Goal: Task Accomplishment & Management: Use online tool/utility

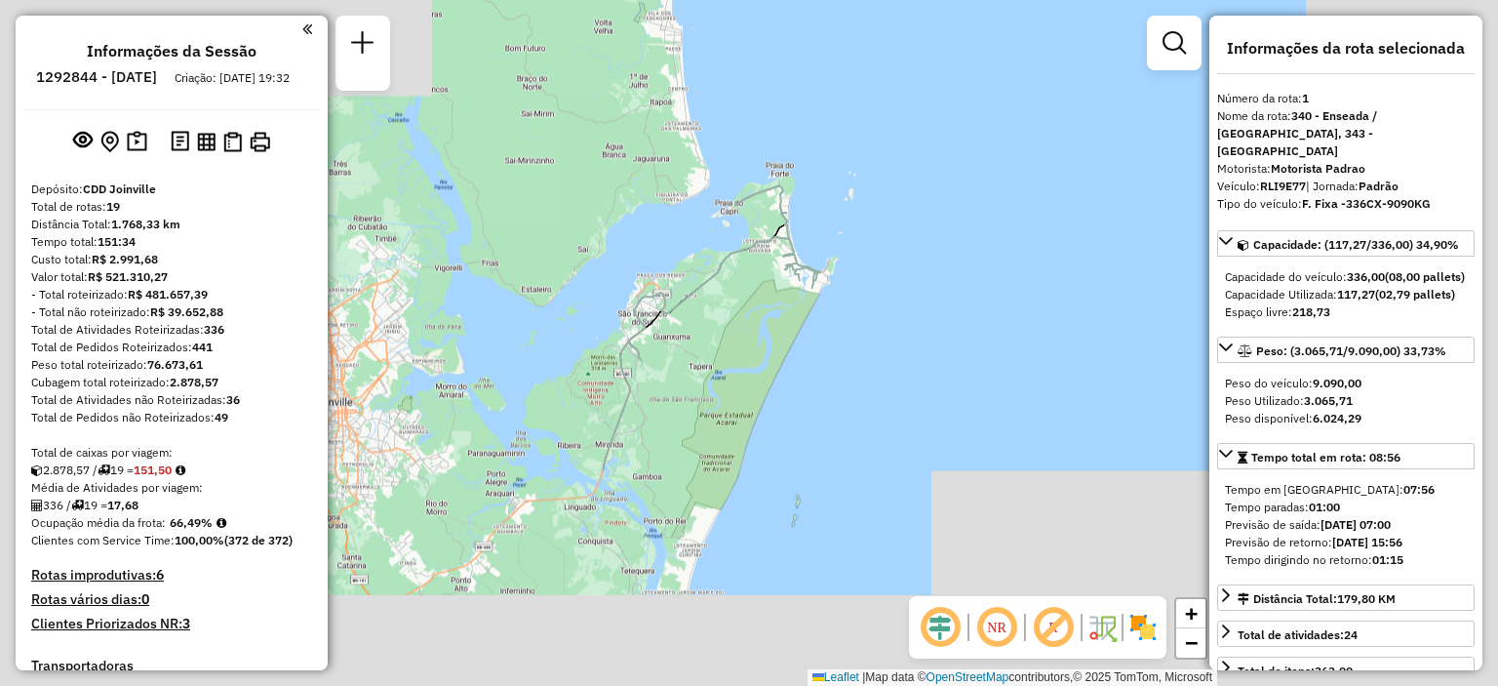
select select "**********"
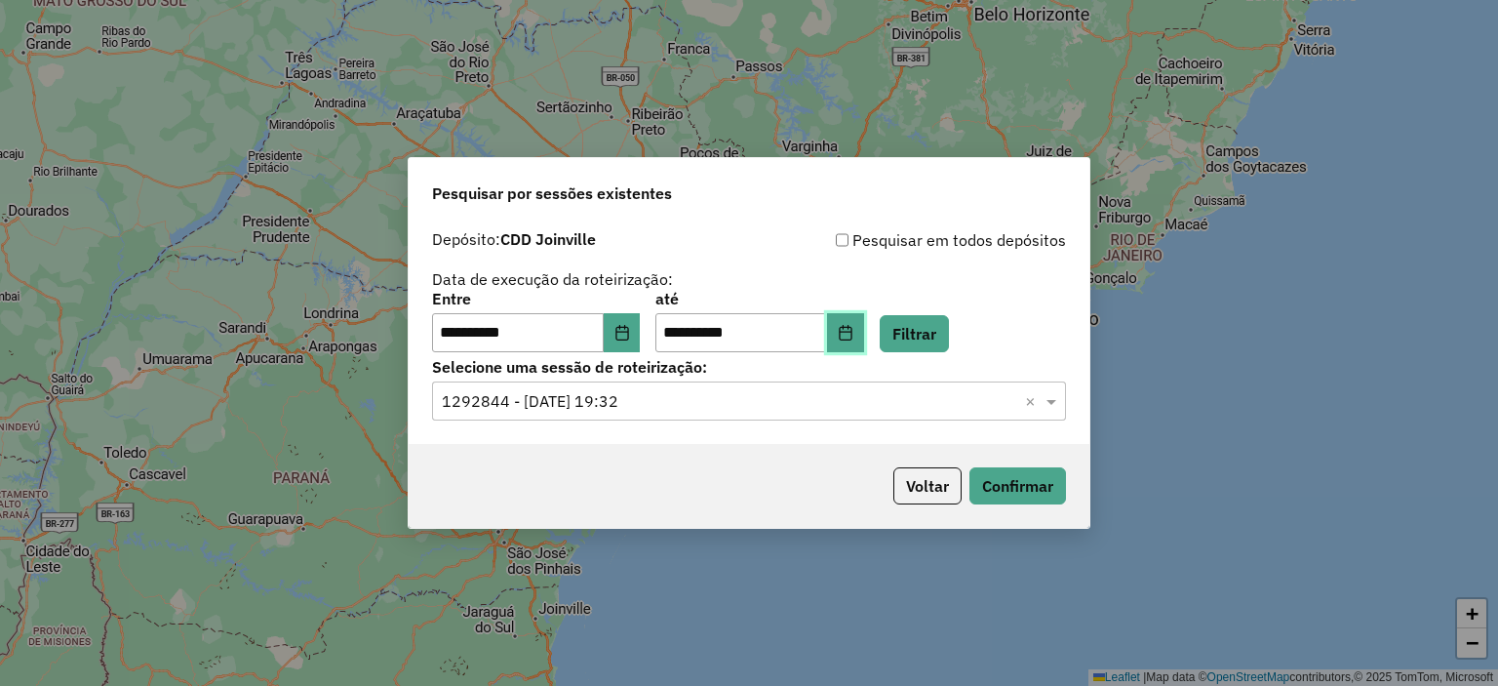
click at [864, 341] on button "Choose Date" at bounding box center [845, 332] width 37 height 39
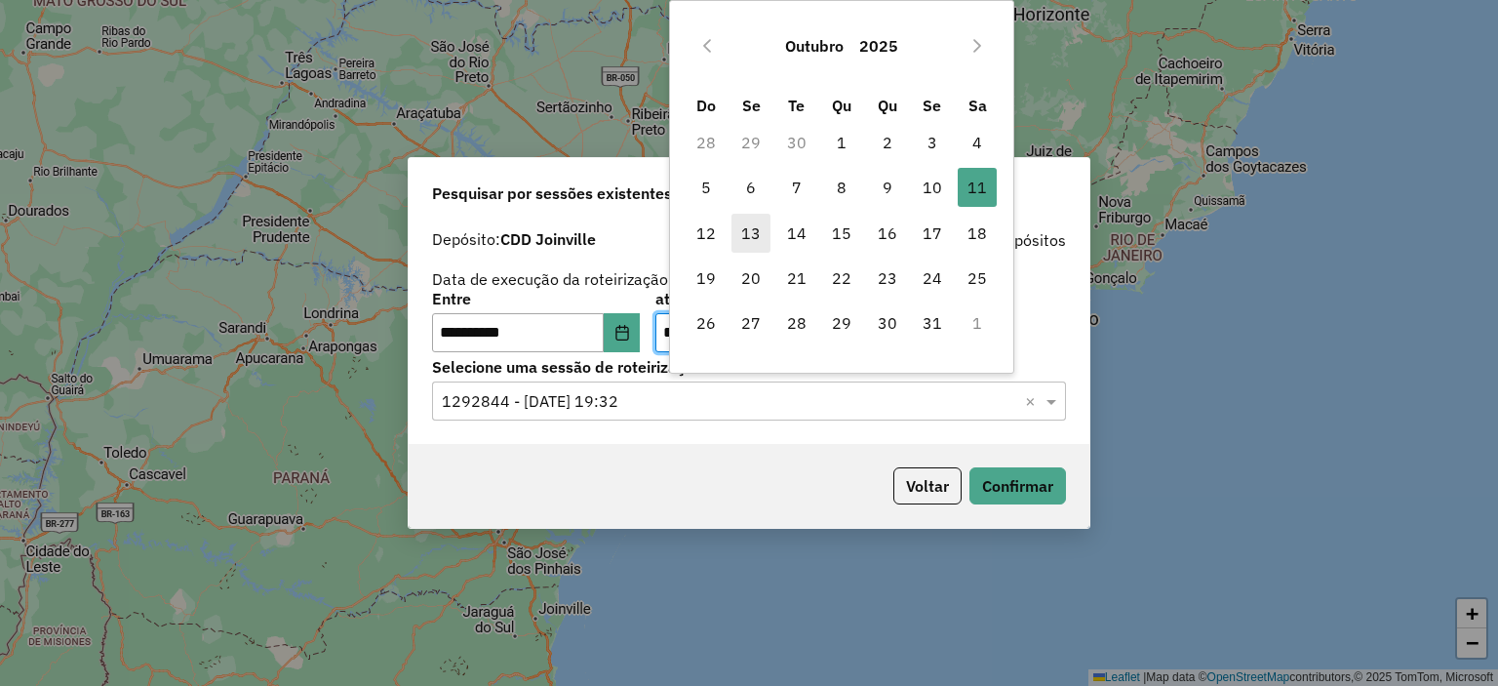
click at [749, 237] on span "13" at bounding box center [751, 233] width 39 height 39
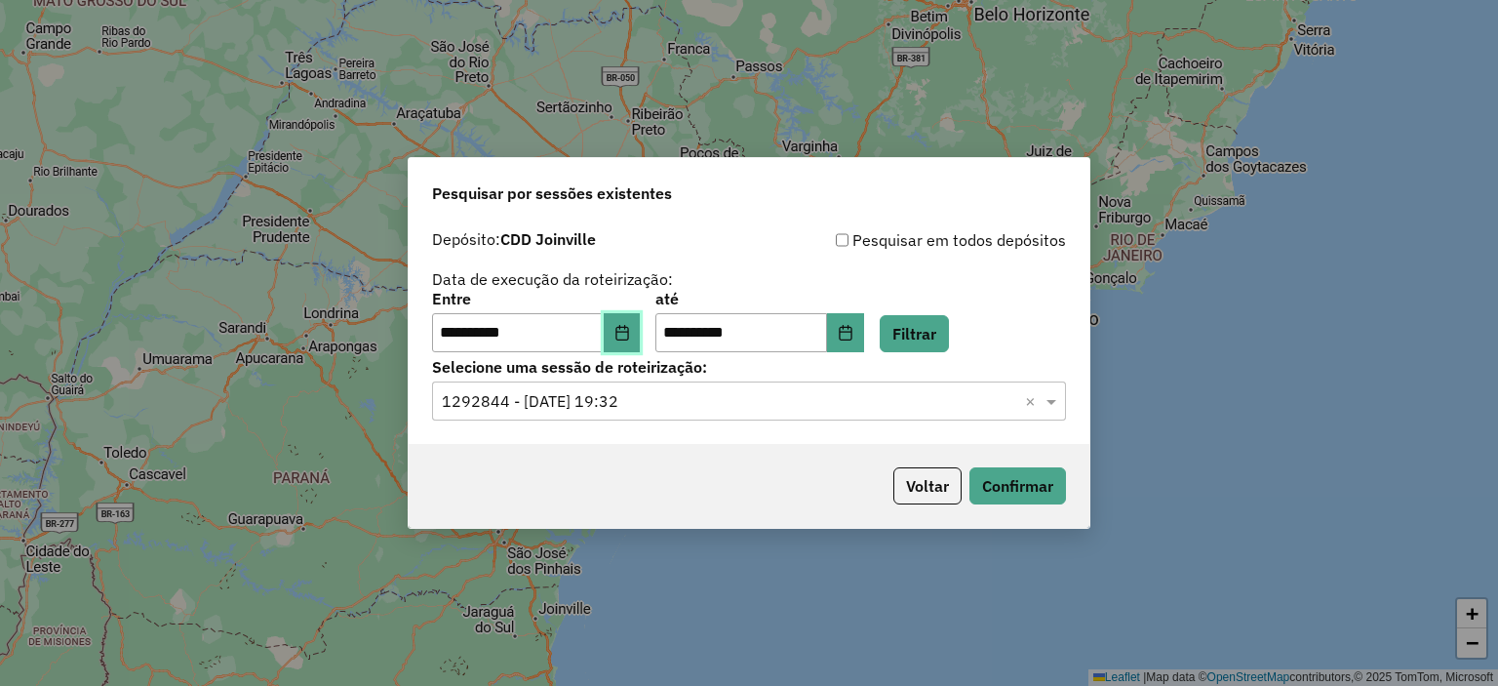
click at [641, 346] on button "Choose Date" at bounding box center [622, 332] width 37 height 39
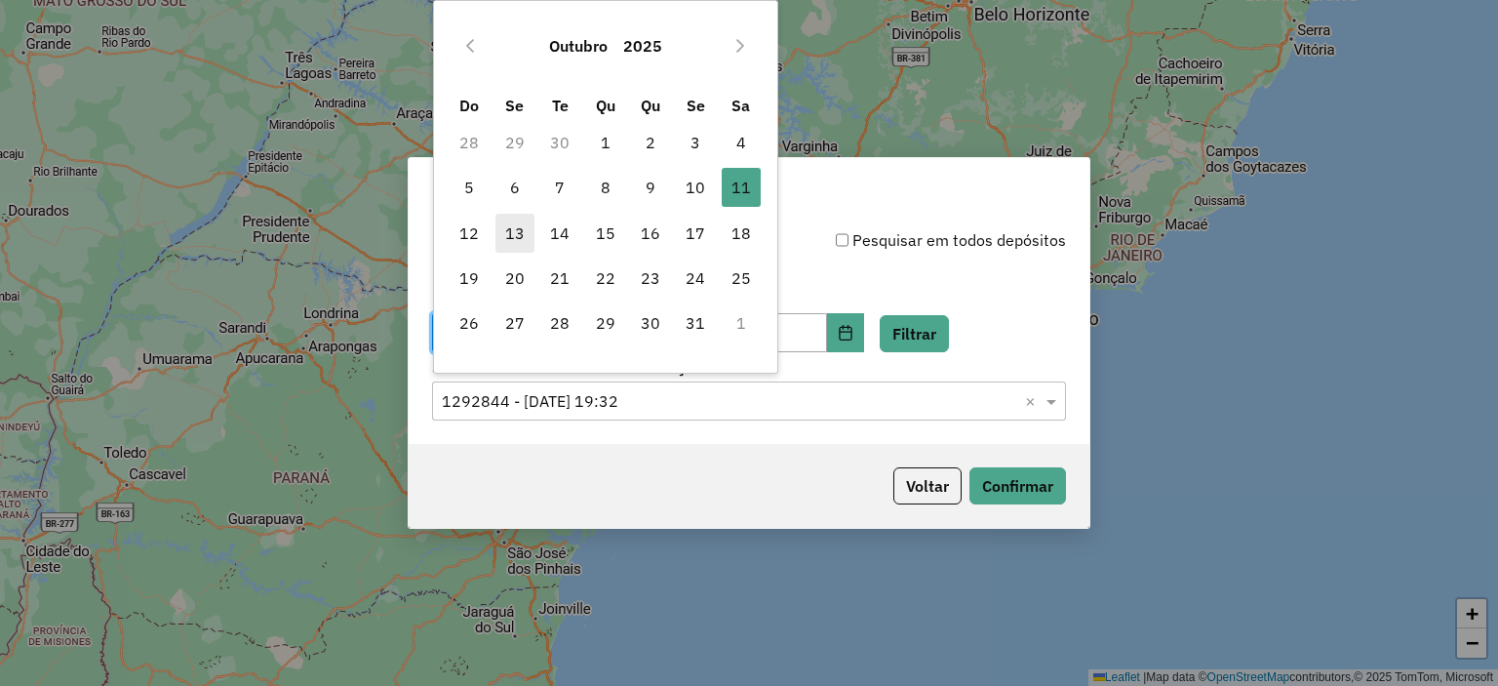
click at [505, 243] on span "13" at bounding box center [514, 233] width 39 height 39
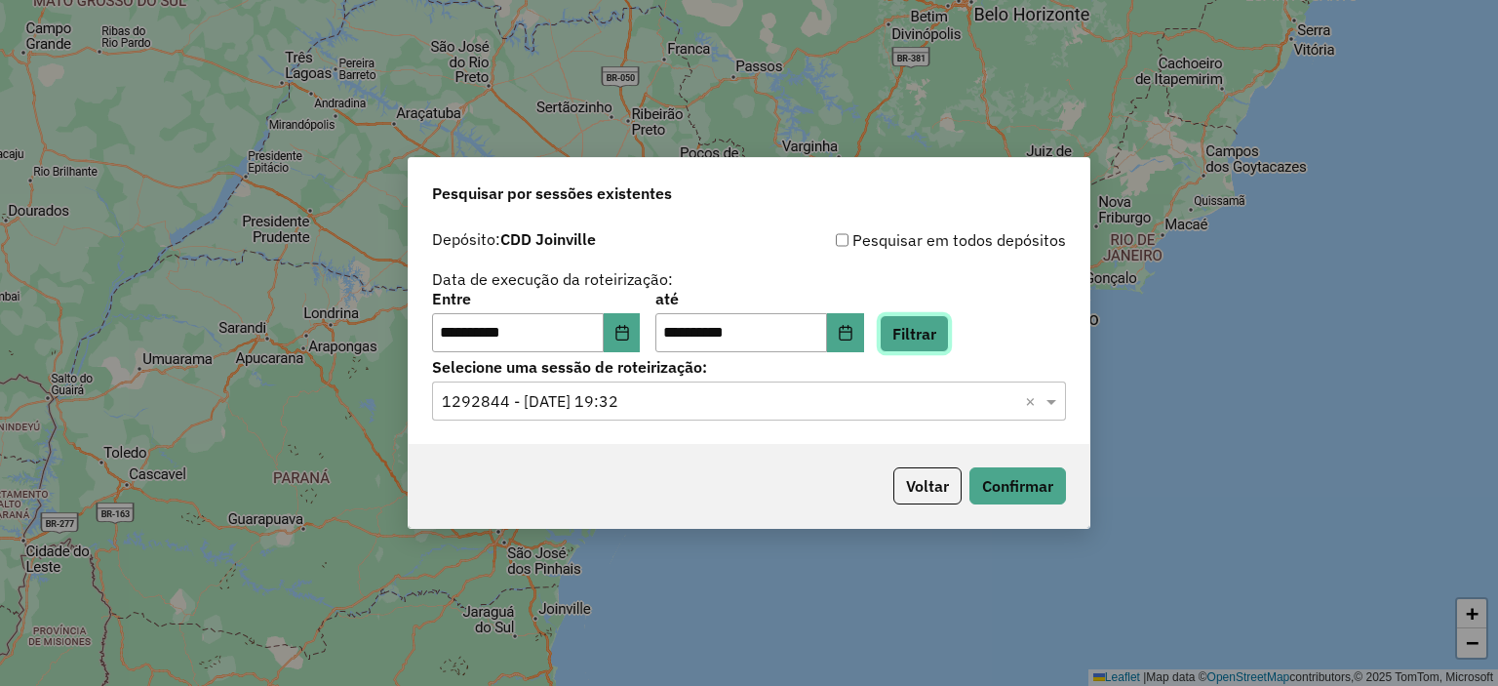
click at [945, 343] on button "Filtrar" at bounding box center [914, 333] width 69 height 37
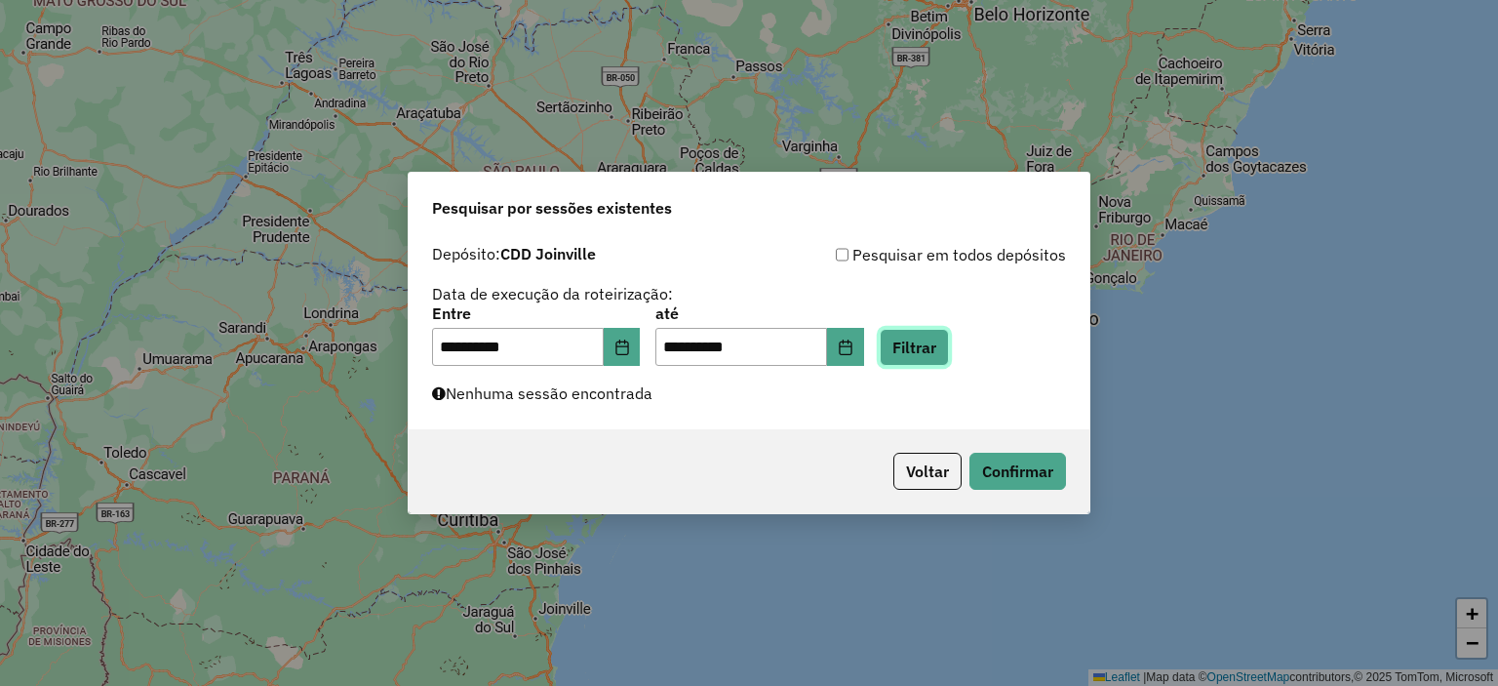
click at [945, 342] on button "Filtrar" at bounding box center [914, 347] width 69 height 37
click at [949, 354] on button "Filtrar" at bounding box center [914, 347] width 69 height 37
click at [932, 350] on button "Filtrar" at bounding box center [914, 347] width 69 height 37
click at [941, 350] on button "Filtrar" at bounding box center [914, 347] width 69 height 37
click at [928, 357] on button "Filtrar" at bounding box center [914, 347] width 69 height 37
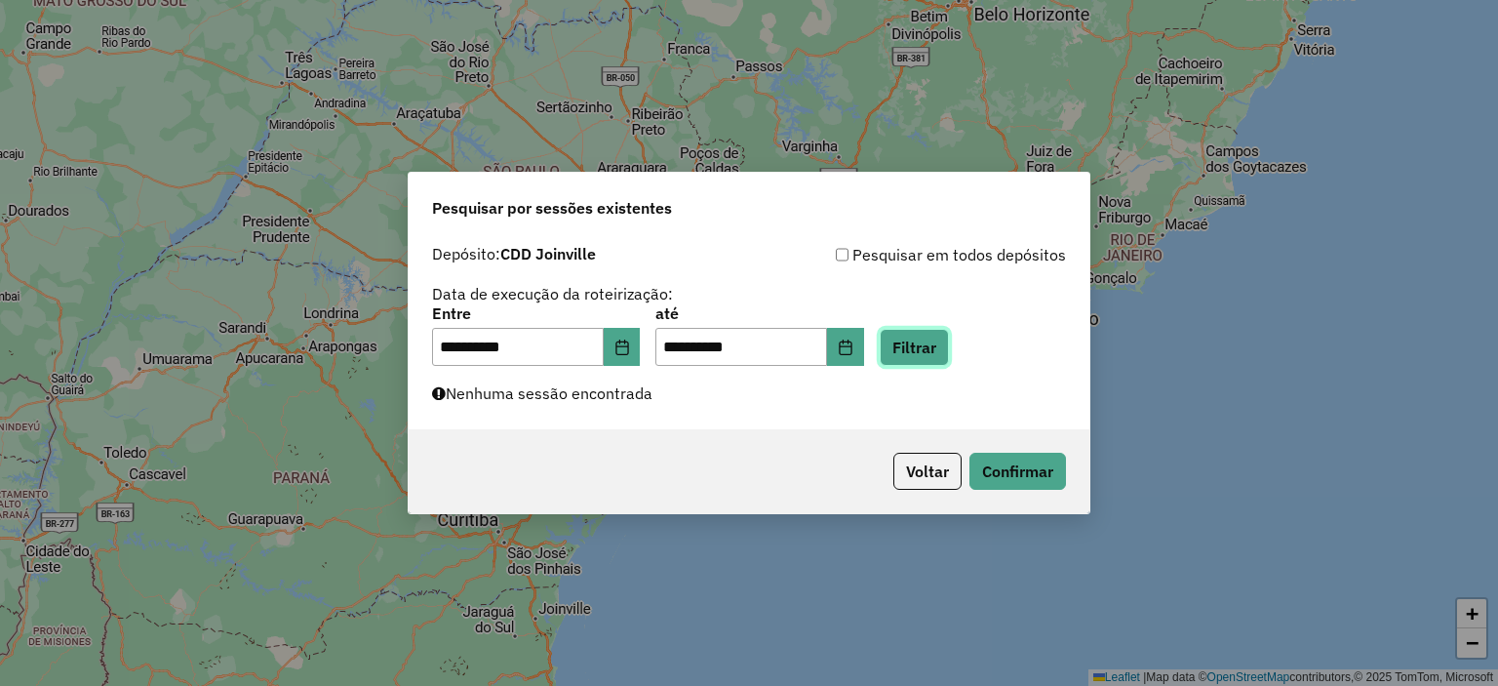
click at [934, 352] on button "Filtrar" at bounding box center [914, 347] width 69 height 37
click at [934, 348] on button "Filtrar" at bounding box center [914, 347] width 69 height 37
click at [929, 338] on button "Filtrar" at bounding box center [914, 347] width 69 height 37
click at [934, 351] on button "Filtrar" at bounding box center [914, 347] width 69 height 37
click at [946, 342] on button "Filtrar" at bounding box center [914, 347] width 69 height 37
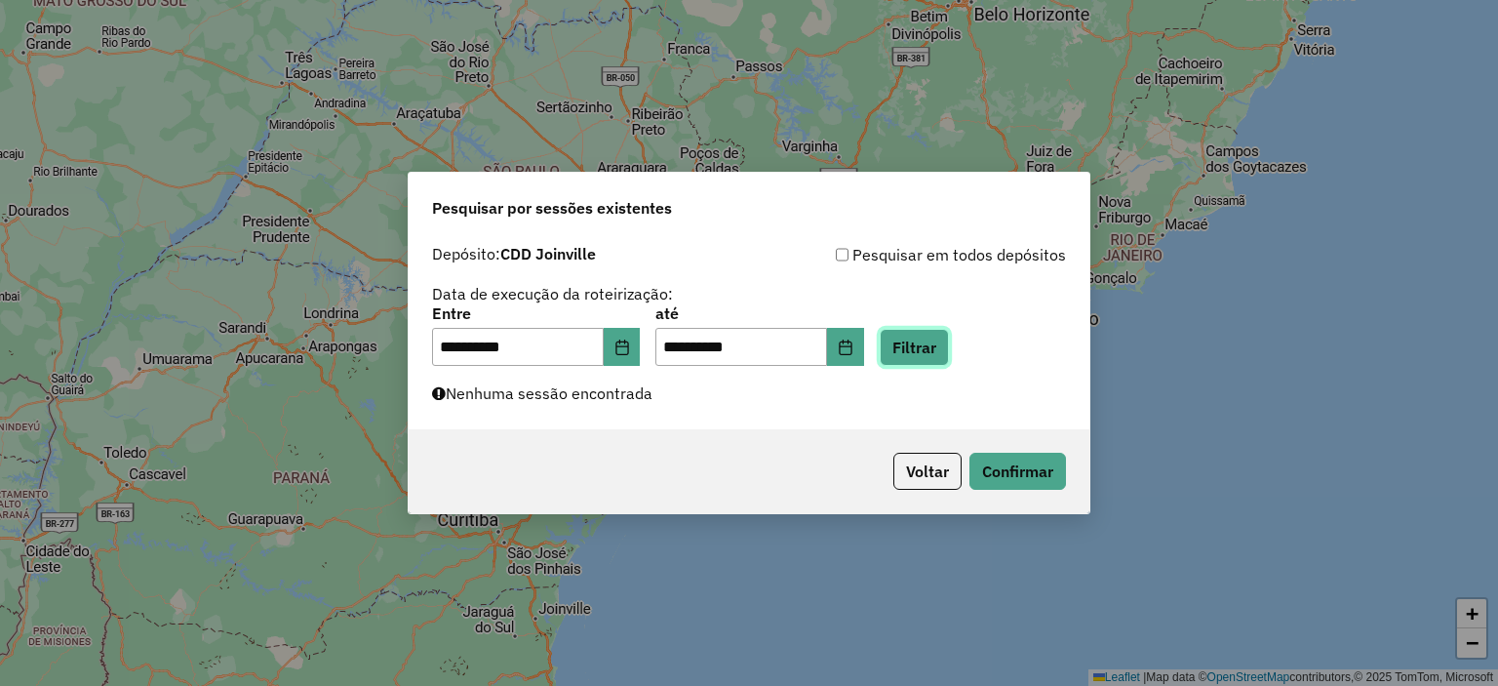
click at [949, 342] on button "Filtrar" at bounding box center [914, 347] width 69 height 37
click at [949, 350] on button "Filtrar" at bounding box center [914, 347] width 69 height 37
click at [934, 356] on button "Filtrar" at bounding box center [914, 347] width 69 height 37
click at [949, 336] on button "Filtrar" at bounding box center [914, 347] width 69 height 37
